Goal: Navigation & Orientation: Go to known website

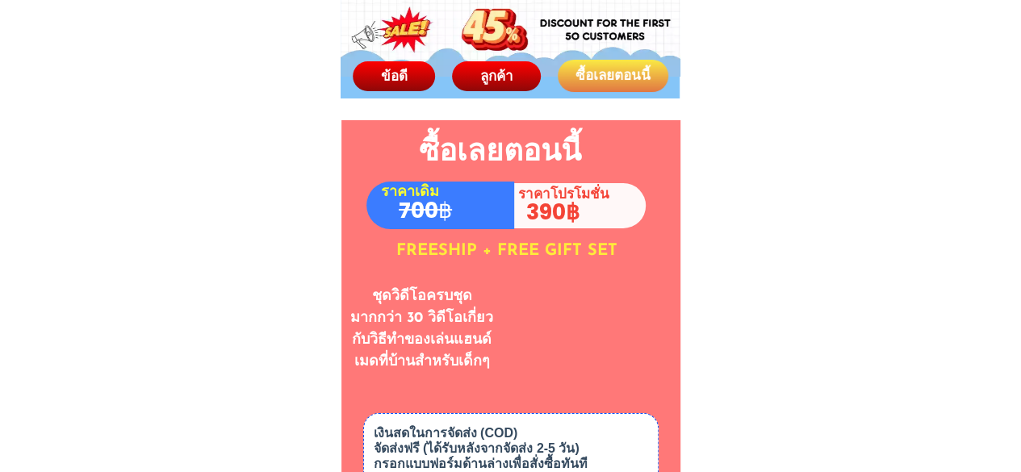
scroll to position [8794, 0]
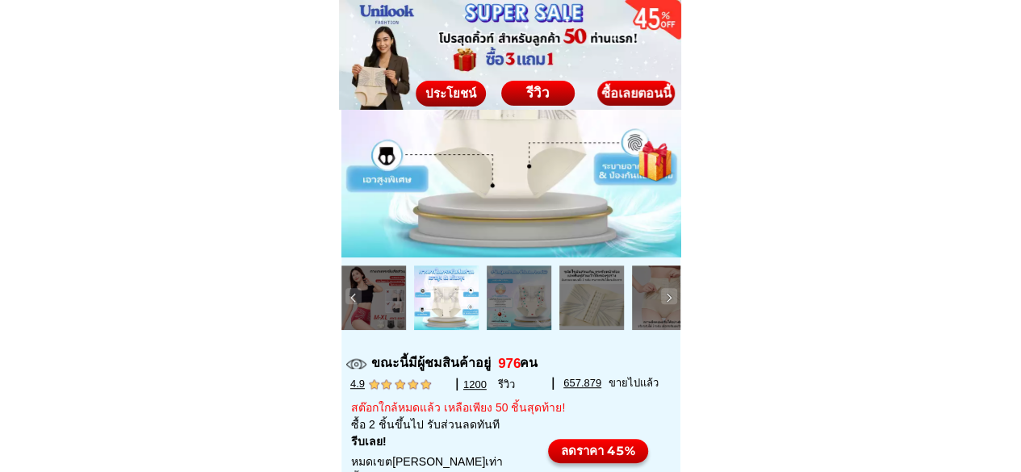
scroll to position [242, 0]
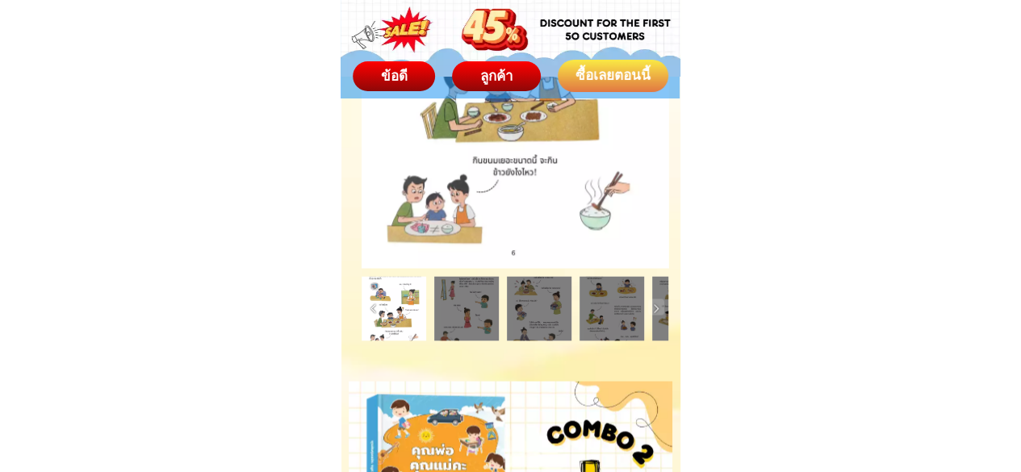
scroll to position [7422, 0]
